Goal: Book appointment/travel/reservation

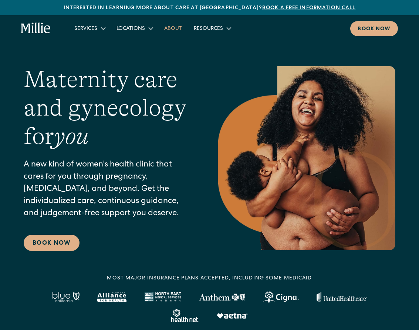
click at [167, 26] on link "About" at bounding box center [173, 28] width 30 height 12
click at [169, 30] on link "About" at bounding box center [173, 28] width 30 height 12
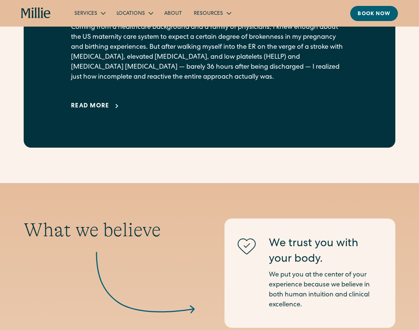
scroll to position [461, 0]
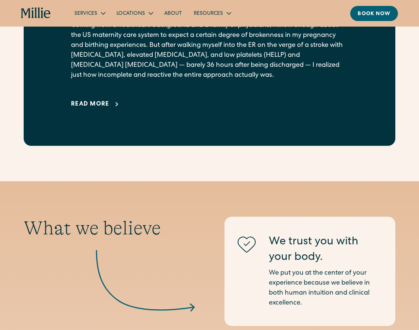
click at [98, 109] on div "Read more" at bounding box center [90, 104] width 38 height 9
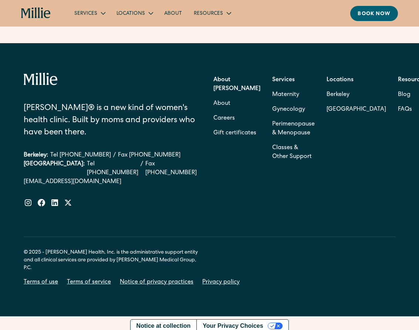
scroll to position [3052, 0]
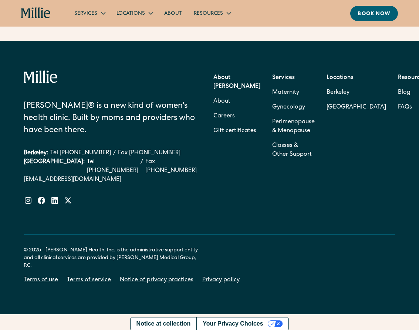
click at [279, 81] on strong "Services" at bounding box center [283, 78] width 23 height 6
click at [276, 100] on link "Maternity" at bounding box center [285, 92] width 27 height 15
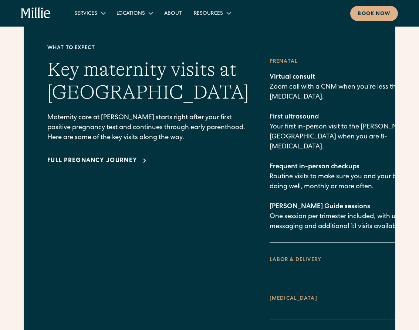
scroll to position [1118, 0]
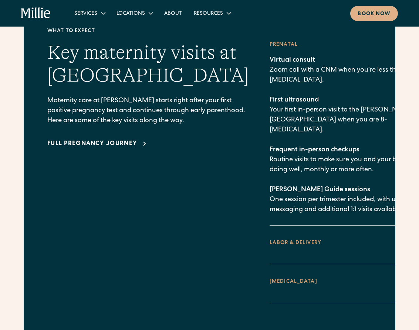
click at [413, 242] on icon at bounding box center [415, 243] width 4 height 2
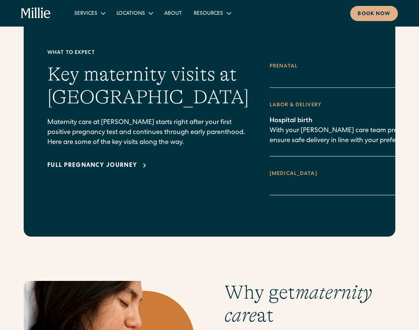
scroll to position [1096, 0]
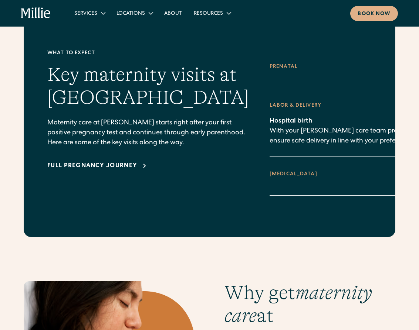
click at [413, 174] on icon at bounding box center [415, 175] width 4 height 2
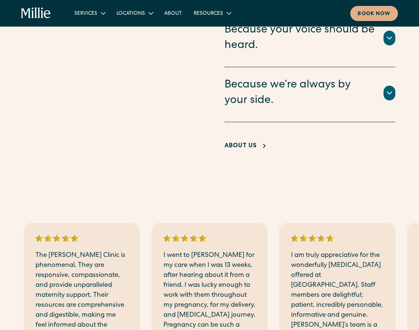
scroll to position [1663, 0]
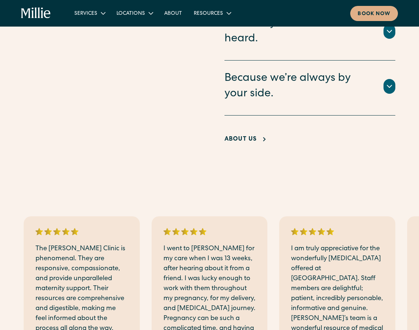
click at [241, 135] on div "About Us" at bounding box center [240, 139] width 33 height 9
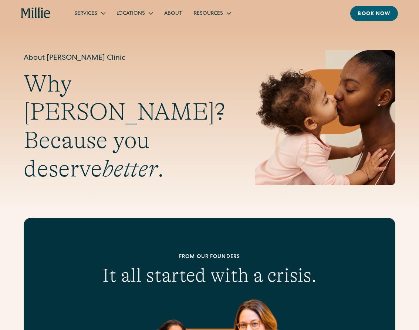
click at [33, 13] on icon "home" at bounding box center [32, 13] width 2 height 10
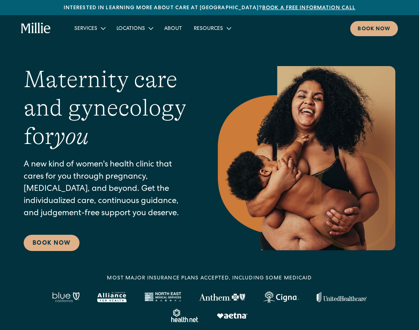
click at [281, 7] on link "Book a free information call" at bounding box center [308, 8] width 93 height 5
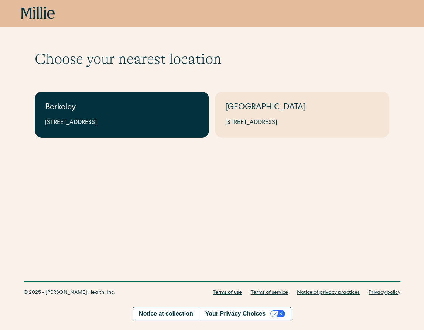
click at [123, 120] on div "[STREET_ADDRESS]" at bounding box center [122, 123] width 154 height 9
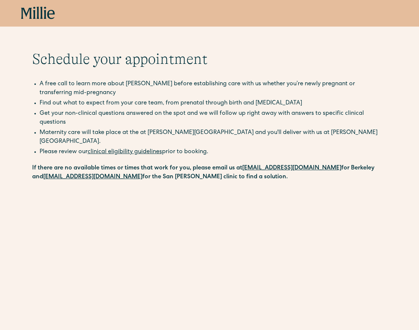
click at [126, 149] on link "clinical eligibility guidelines" at bounding box center [125, 152] width 74 height 6
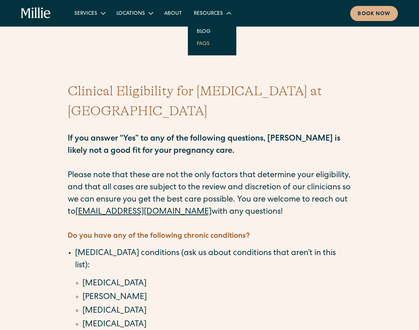
click at [204, 45] on link "FAQs" at bounding box center [203, 43] width 25 height 12
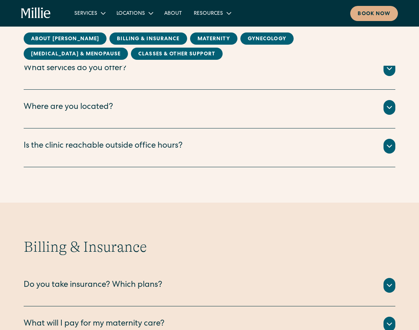
scroll to position [211, 0]
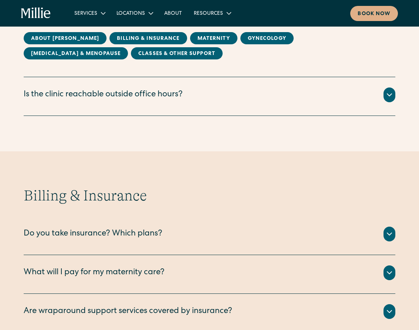
click at [390, 95] on icon at bounding box center [389, 95] width 9 height 9
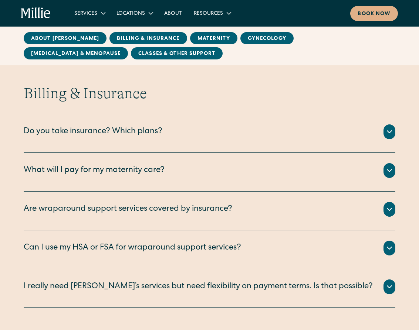
scroll to position [377, 0]
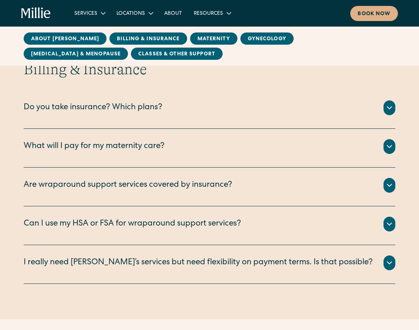
click at [391, 112] on icon at bounding box center [389, 108] width 9 height 9
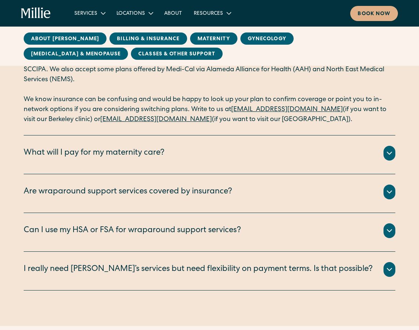
scroll to position [478, 0]
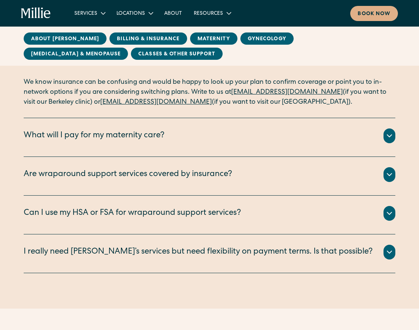
click at [387, 132] on icon at bounding box center [389, 136] width 9 height 9
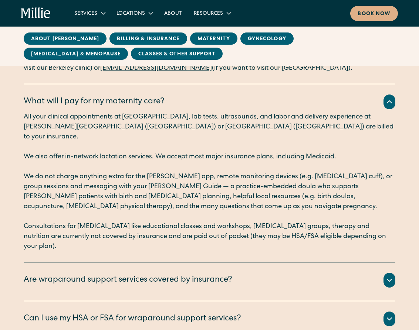
scroll to position [571, 0]
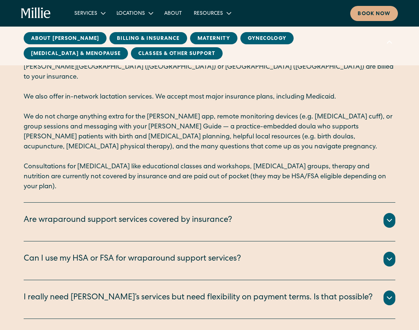
click at [386, 216] on icon at bounding box center [389, 220] width 9 height 9
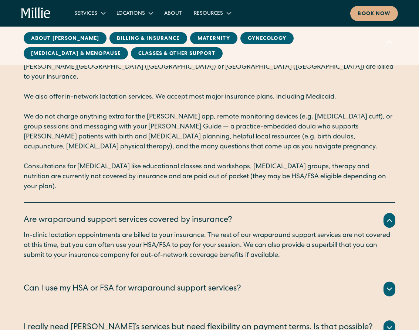
click at [388, 285] on icon at bounding box center [389, 289] width 9 height 9
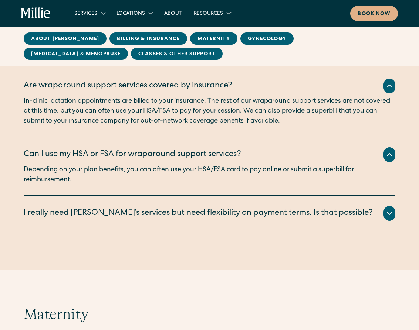
scroll to position [713, 0]
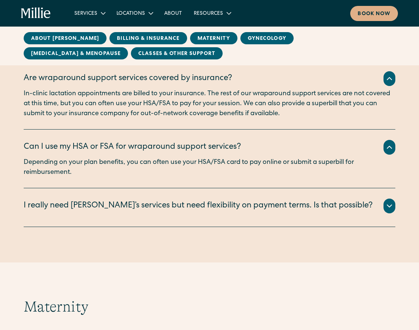
click at [389, 205] on icon at bounding box center [389, 206] width 4 height 2
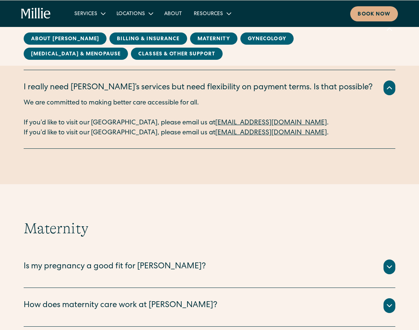
scroll to position [926, 0]
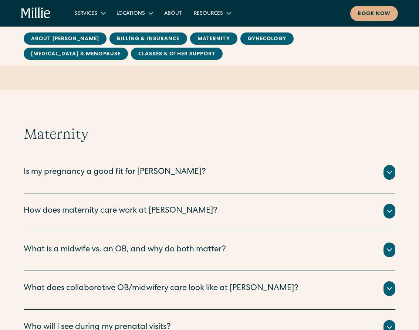
click at [388, 165] on div at bounding box center [389, 172] width 12 height 15
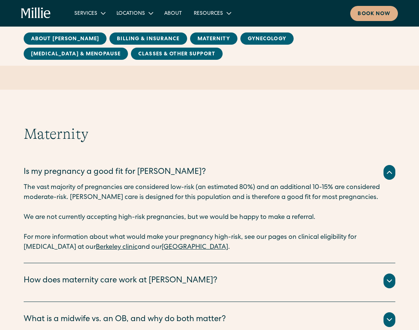
click at [386, 277] on icon at bounding box center [389, 281] width 9 height 9
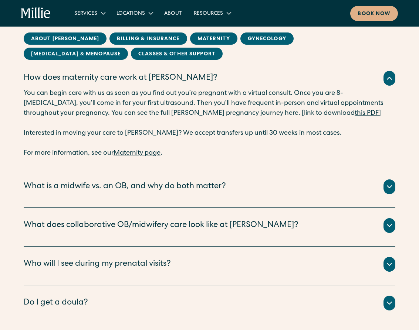
scroll to position [1135, 0]
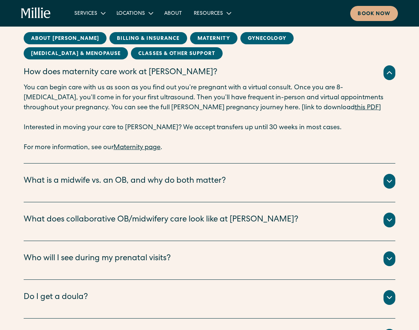
click at [387, 177] on icon at bounding box center [389, 181] width 9 height 9
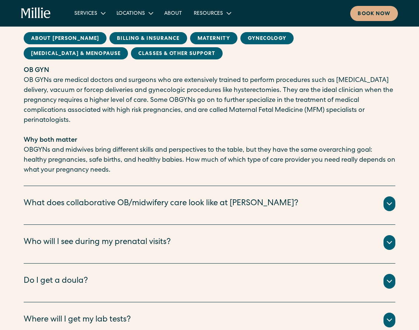
scroll to position [1383, 0]
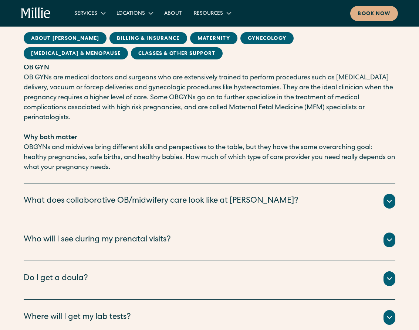
click at [390, 197] on icon at bounding box center [389, 201] width 9 height 9
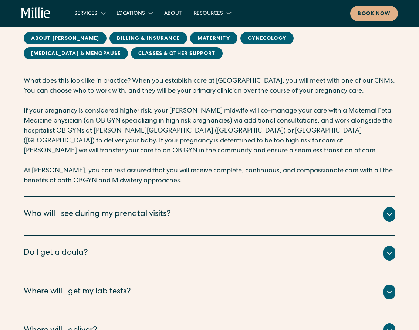
scroll to position [1596, 0]
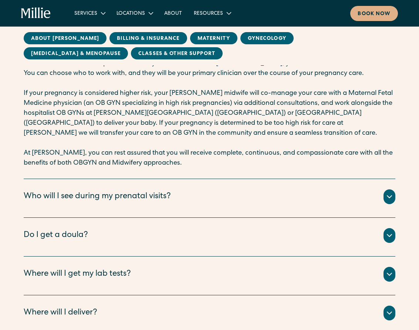
click at [389, 190] on div at bounding box center [389, 197] width 12 height 15
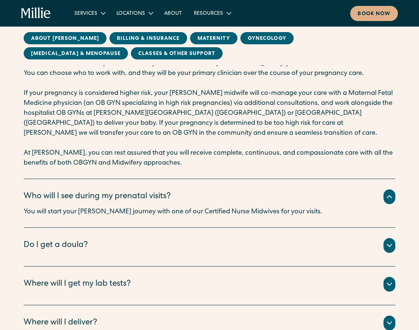
click at [389, 241] on icon at bounding box center [389, 245] width 9 height 9
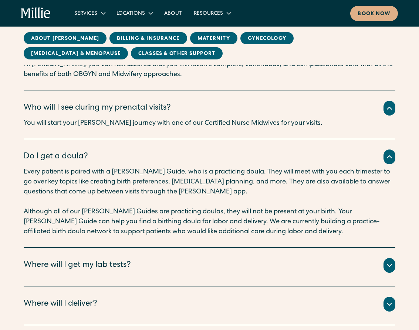
scroll to position [1703, 0]
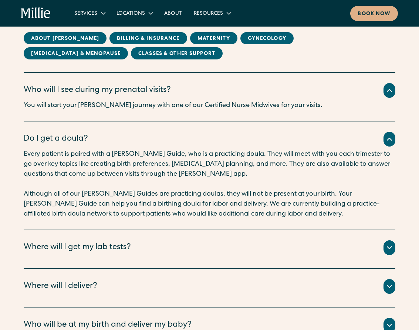
click at [389, 244] on icon at bounding box center [389, 248] width 9 height 9
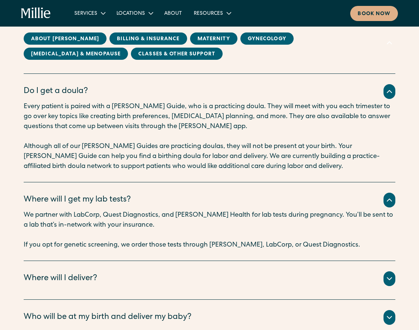
scroll to position [1756, 0]
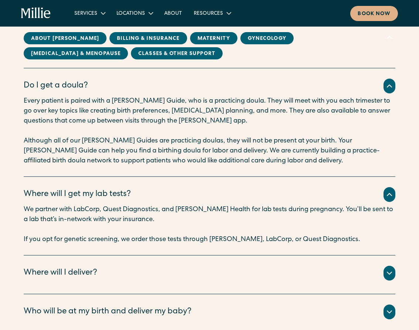
click at [389, 269] on icon at bounding box center [389, 273] width 9 height 9
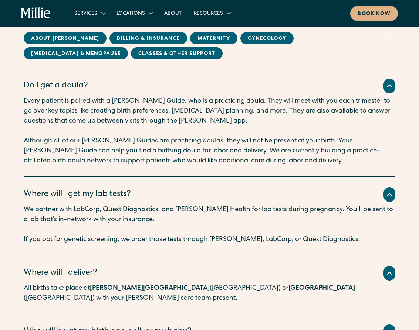
click at [390, 328] on icon at bounding box center [389, 332] width 9 height 9
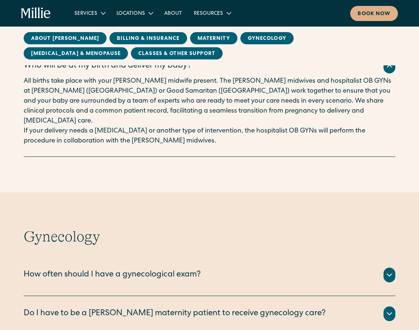
scroll to position [2040, 0]
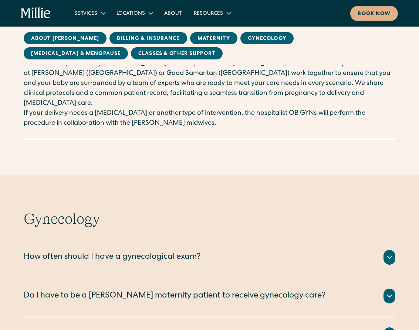
click at [388, 253] on icon at bounding box center [389, 257] width 9 height 9
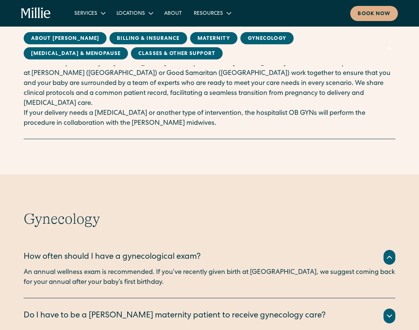
click at [386, 312] on icon at bounding box center [389, 316] width 9 height 9
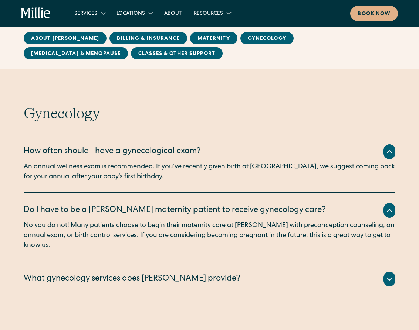
scroll to position [2164, 0]
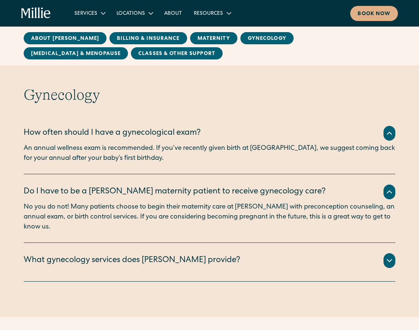
click at [384, 254] on div "What gynecology services does Millie provide?" at bounding box center [210, 261] width 372 height 15
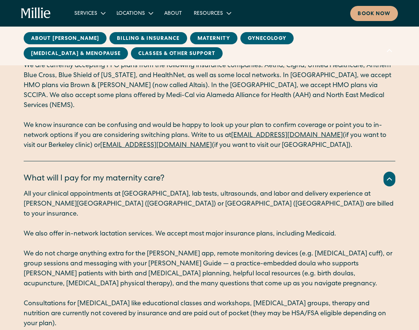
scroll to position [0, 0]
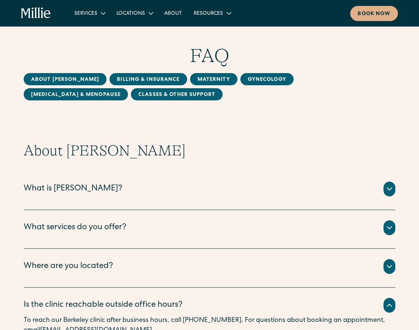
click at [35, 16] on icon "home" at bounding box center [36, 12] width 30 height 11
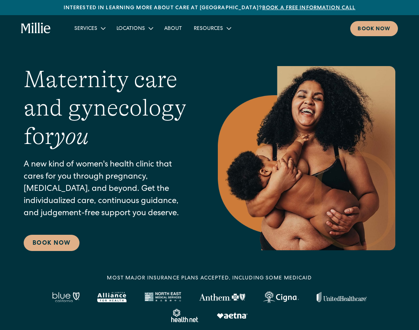
click at [278, 6] on link "Book a free information call" at bounding box center [308, 8] width 93 height 5
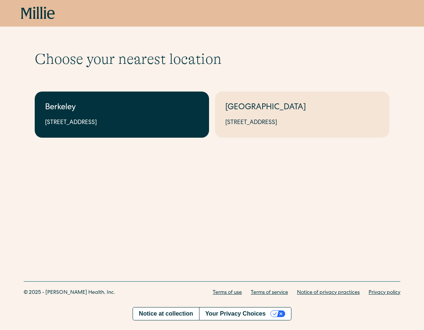
click at [174, 111] on div "Berkeley" at bounding box center [122, 108] width 154 height 12
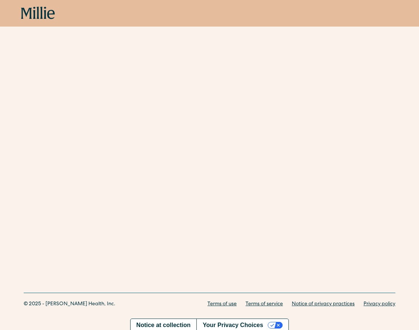
scroll to position [255, 0]
drag, startPoint x: 418, startPoint y: 202, endPoint x: 414, endPoint y: 216, distance: 14.6
click at [414, 216] on div "Schedule your appointment A free call to learn more about Millie before establi…" at bounding box center [209, 21] width 419 height 450
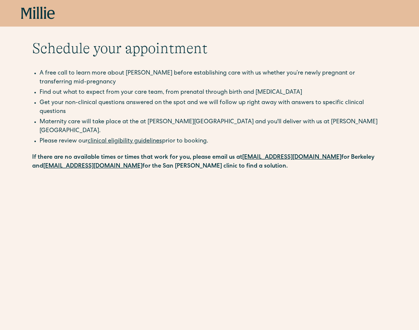
scroll to position [0, 0]
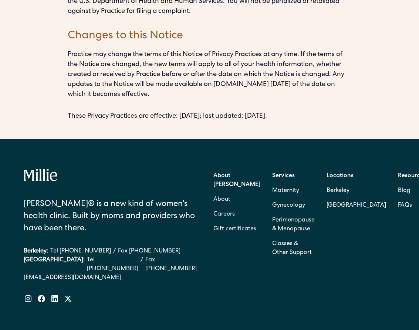
scroll to position [2182, 0]
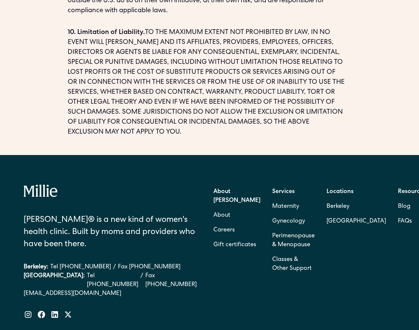
scroll to position [1473, 0]
